Goal: Find specific page/section: Find specific page/section

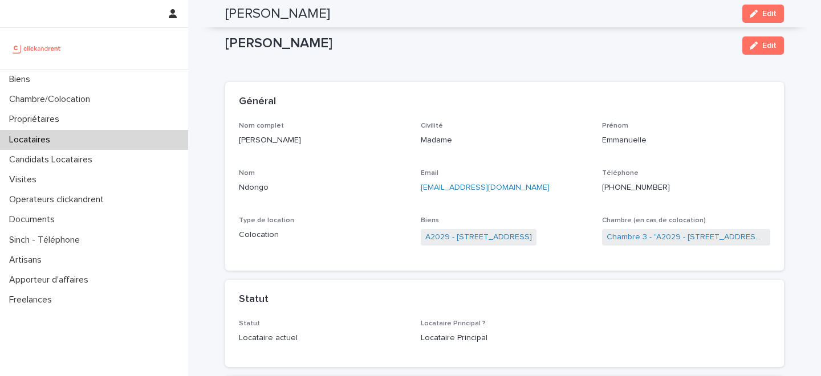
scroll to position [1100, 0]
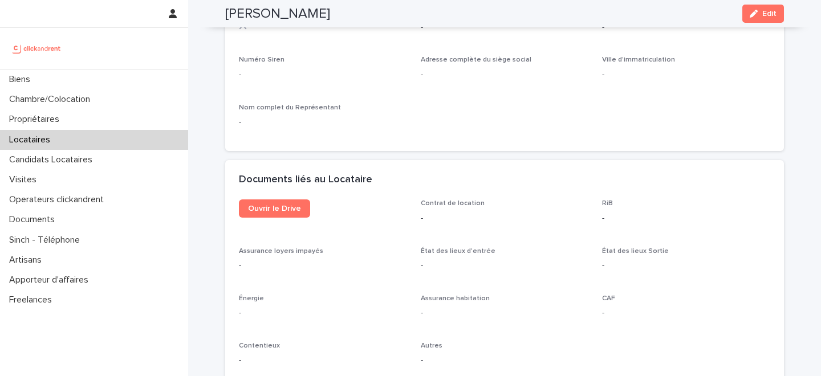
click at [66, 143] on div "Locataires" at bounding box center [94, 140] width 188 height 20
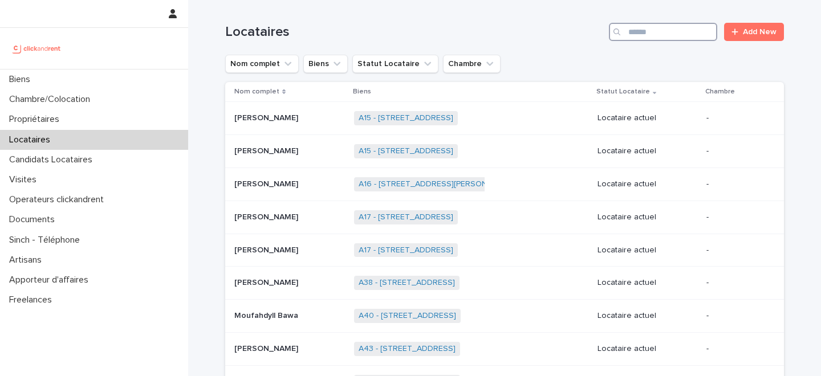
click at [651, 34] on input "Search" at bounding box center [663, 32] width 108 height 18
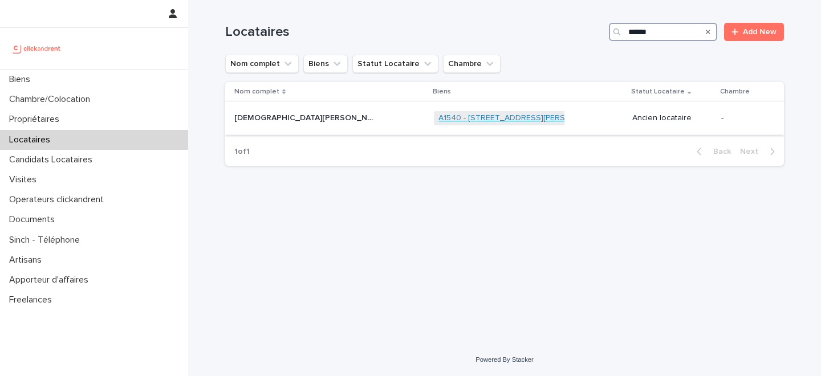
type input "******"
click at [438, 118] on link "A1540 - [STREET_ADDRESS][PERSON_NAME]" at bounding box center [521, 118] width 167 height 10
click at [297, 128] on div "[DEMOGRAPHIC_DATA][PERSON_NAME] [PERSON_NAME]" at bounding box center [329, 118] width 190 height 19
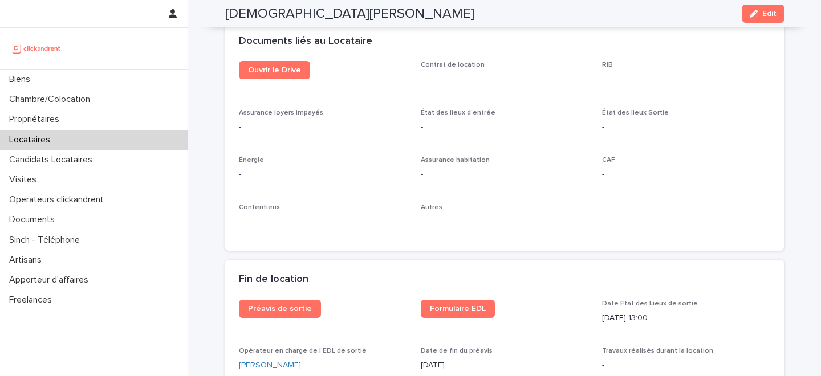
scroll to position [1224, 0]
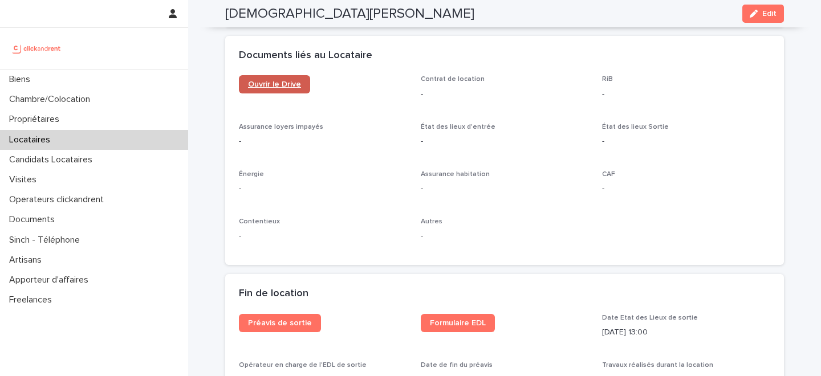
click at [274, 82] on span "Ouvrir le Drive" at bounding box center [274, 84] width 53 height 8
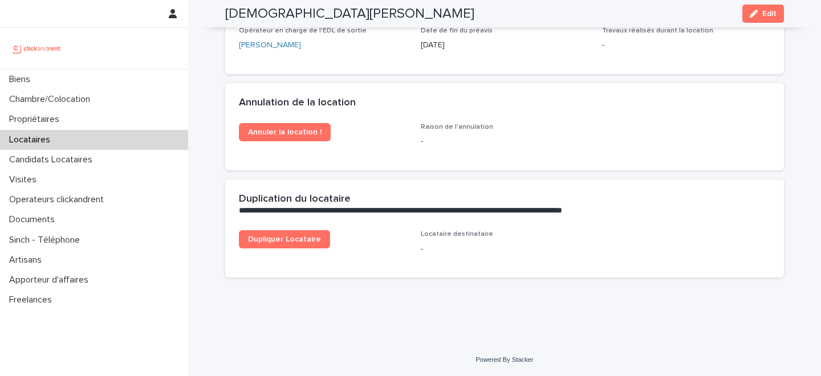
scroll to position [1359, 0]
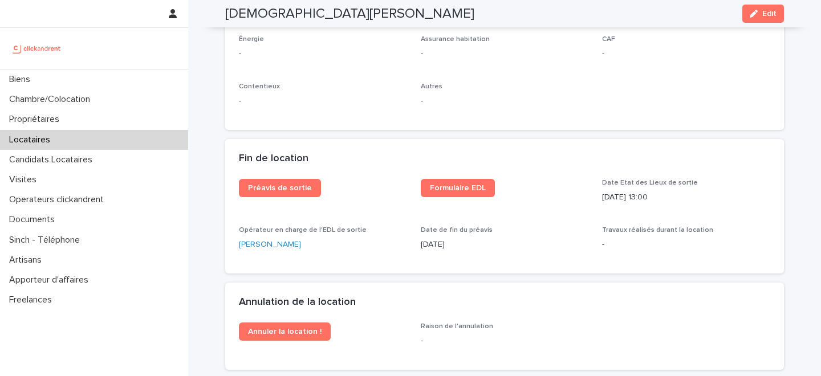
click at [105, 143] on div "Locataires" at bounding box center [94, 140] width 188 height 20
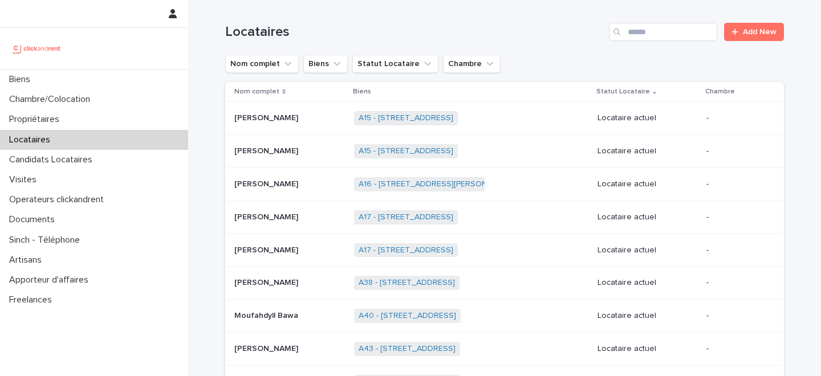
click at [659, 18] on div "Locataires Add New" at bounding box center [504, 27] width 559 height 55
click at [653, 25] on input "Search" at bounding box center [663, 32] width 108 height 18
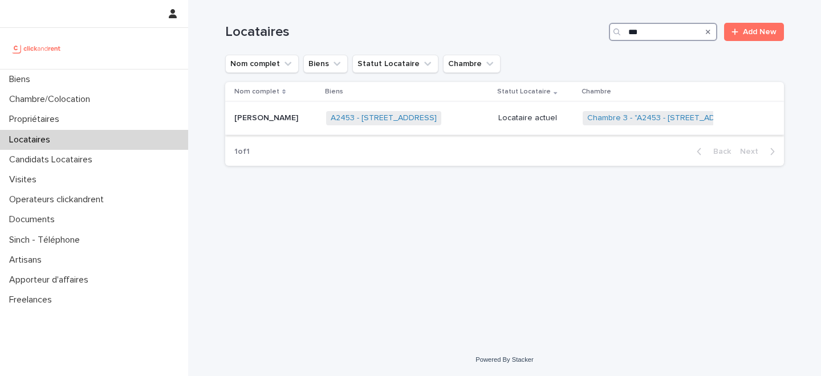
type input "***"
click at [298, 124] on td "Yu-[PERSON_NAME] Yu-[PERSON_NAME]" at bounding box center [273, 118] width 96 height 33
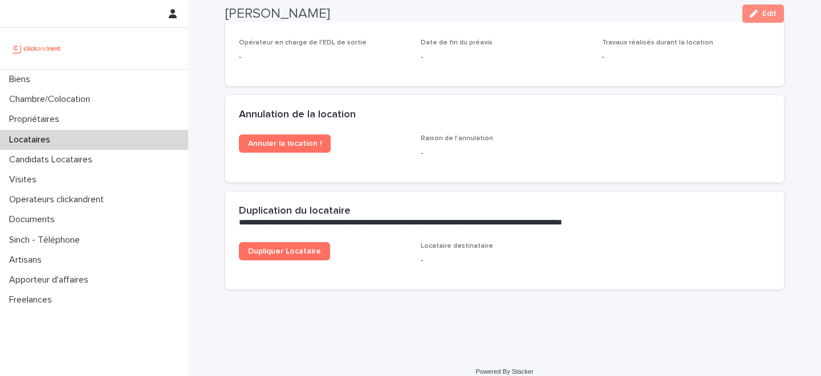
scroll to position [1239, 0]
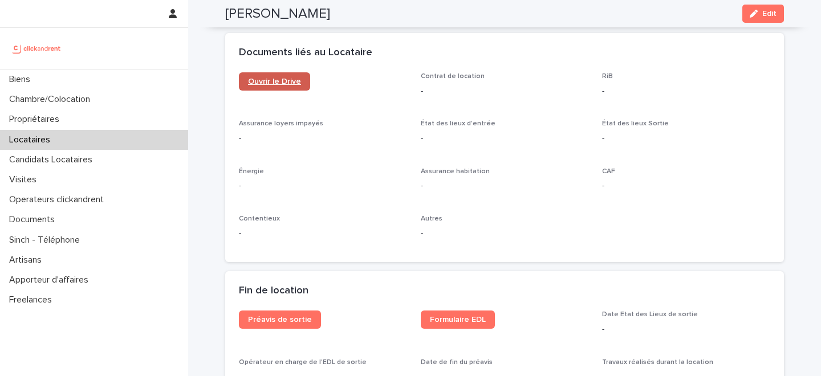
click at [279, 74] on link "Ouvrir le Drive" at bounding box center [274, 81] width 71 height 18
